Goal: Task Accomplishment & Management: Manage account settings

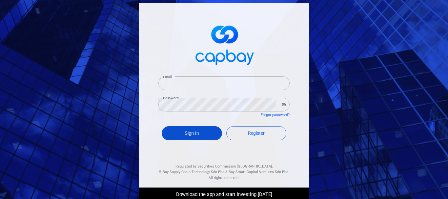
type input "[EMAIL_ADDRESS][DOMAIN_NAME]"
click at [194, 132] on button "Sign In" at bounding box center [192, 133] width 60 height 14
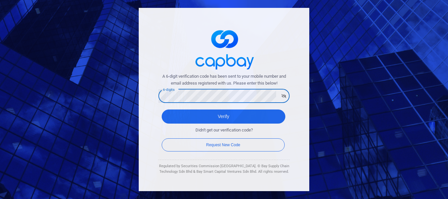
click at [162, 109] on button "Verify" at bounding box center [224, 116] width 124 height 14
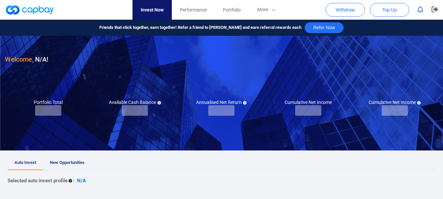
checkbox input "true"
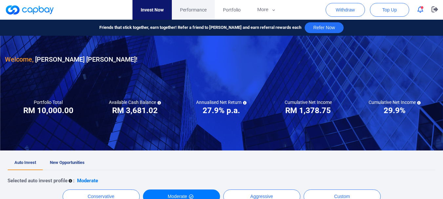
click at [196, 7] on span "Performance" at bounding box center [193, 9] width 27 height 7
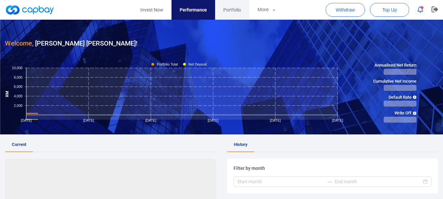
click at [233, 12] on span "Portfolio" at bounding box center [232, 9] width 18 height 7
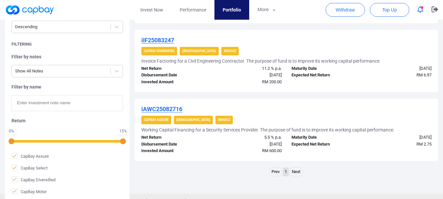
scroll to position [723, 0]
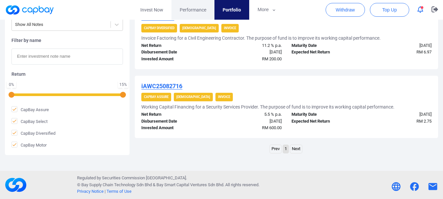
click at [185, 13] on span "Performance" at bounding box center [193, 9] width 27 height 7
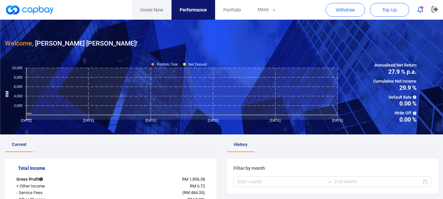
click at [166, 14] on link "Invest Now" at bounding box center [151, 10] width 39 height 20
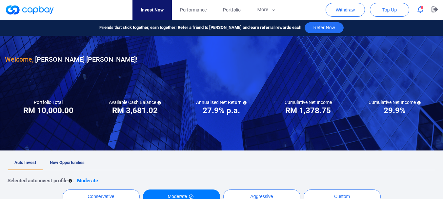
click at [70, 158] on link "New Opportunities" at bounding box center [67, 163] width 48 height 14
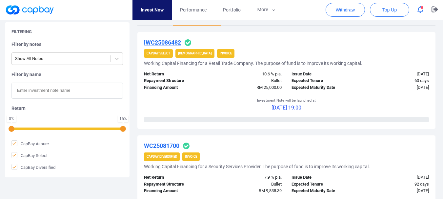
scroll to position [162, 0]
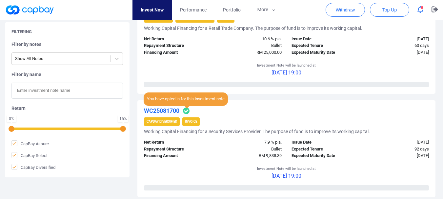
click at [189, 110] on icon at bounding box center [186, 110] width 7 height 7
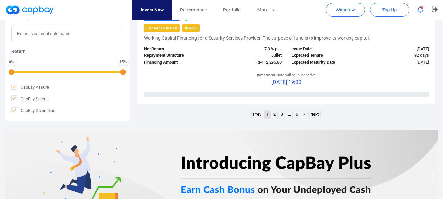
click at [303, 117] on link "7" at bounding box center [304, 114] width 6 height 8
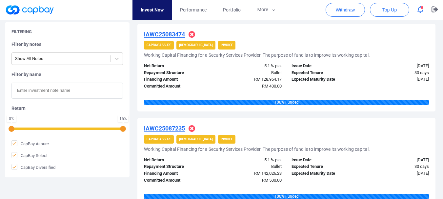
scroll to position [654, 0]
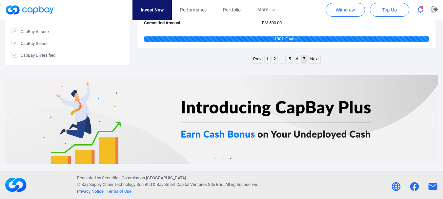
click at [280, 60] on link "..." at bounding box center [282, 59] width 6 height 8
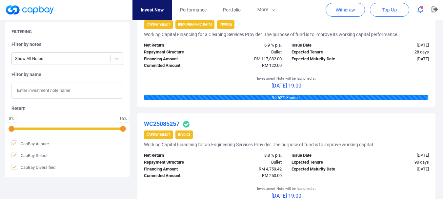
scroll to position [1153, 0]
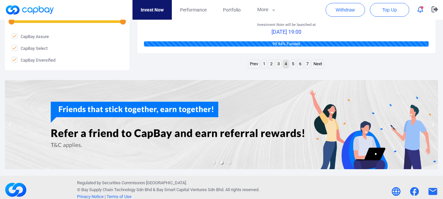
click at [274, 65] on ul "Prev 1 2 3 4 5 6 7 Next" at bounding box center [286, 65] width 77 height 10
click at [274, 64] on li "2" at bounding box center [271, 64] width 6 height 9
click at [234, 8] on span "Portfolio" at bounding box center [232, 9] width 18 height 7
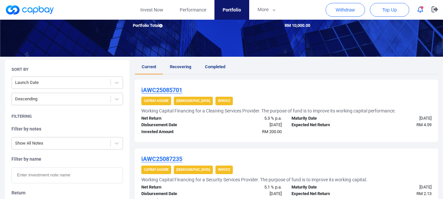
scroll to position [45, 0]
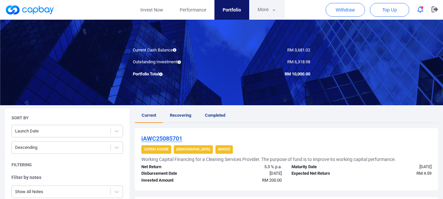
click at [281, 16] on button "More" at bounding box center [266, 10] width 35 height 20
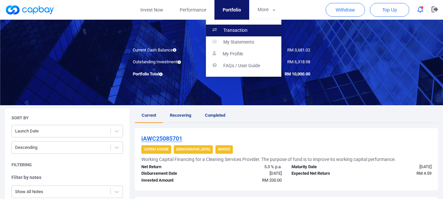
click at [256, 29] on link "Transaction" at bounding box center [243, 31] width 75 height 12
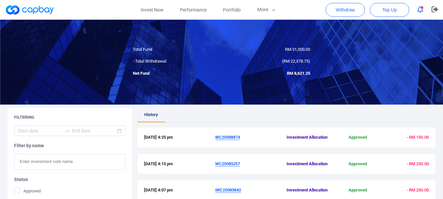
scroll to position [21, 0]
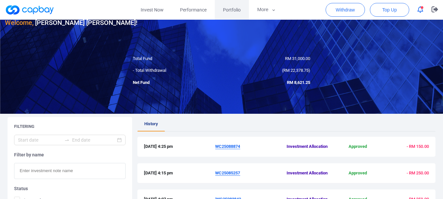
click at [226, 13] on span "Portfolio" at bounding box center [232, 9] width 18 height 7
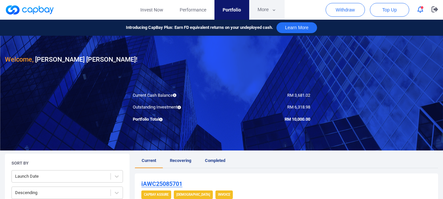
click at [264, 14] on button "More" at bounding box center [266, 10] width 35 height 20
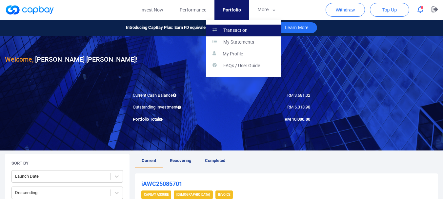
click at [259, 30] on link "Transaction" at bounding box center [243, 31] width 75 height 12
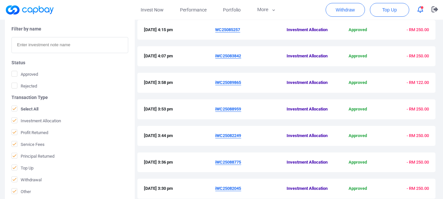
scroll to position [243, 0]
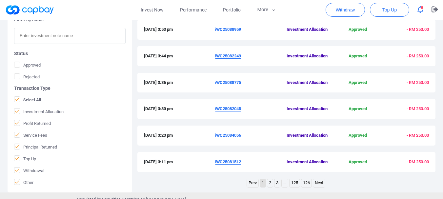
click at [274, 181] on link "3" at bounding box center [277, 183] width 6 height 8
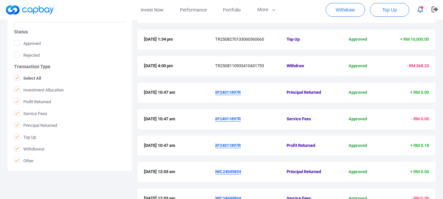
scroll to position [17, 0]
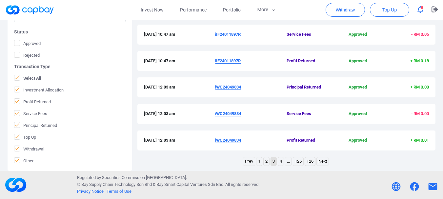
click at [265, 161] on link "2" at bounding box center [266, 161] width 6 height 8
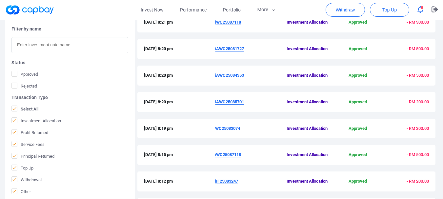
scroll to position [265, 0]
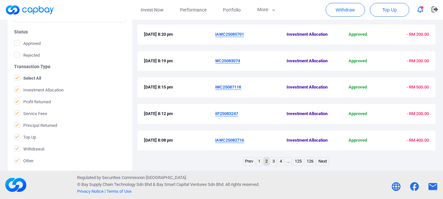
click at [258, 162] on link "1" at bounding box center [259, 161] width 6 height 8
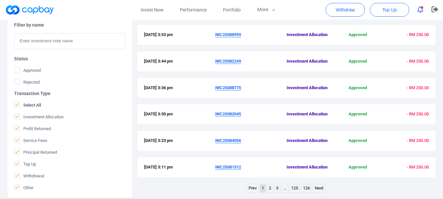
scroll to position [239, 0]
